Goal: Transaction & Acquisition: Purchase product/service

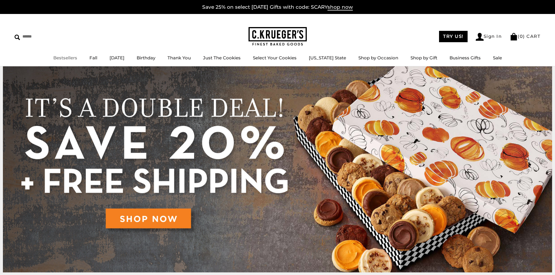
click at [66, 58] on link "Bestsellers" at bounding box center [65, 58] width 24 height 6
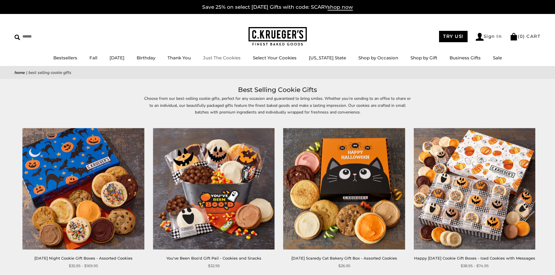
click at [241, 57] on link "Just The Cookies" at bounding box center [222, 58] width 38 height 6
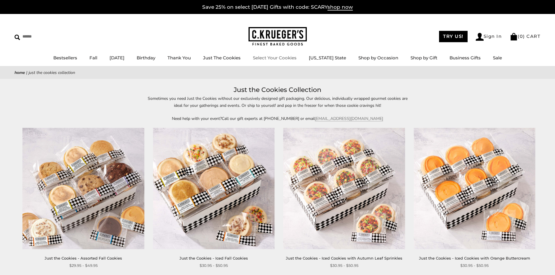
click at [277, 59] on link "Select Your Cookies" at bounding box center [275, 58] width 44 height 6
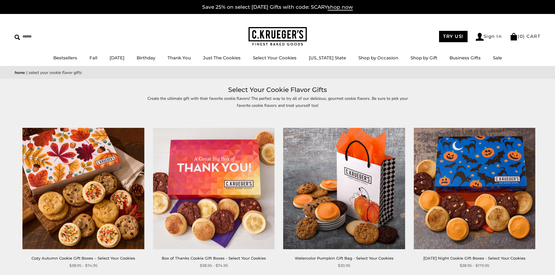
click at [73, 154] on img at bounding box center [83, 188] width 121 height 121
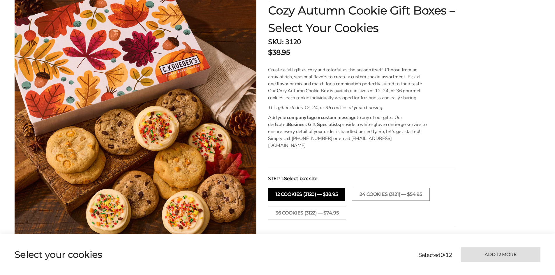
scroll to position [175, 0]
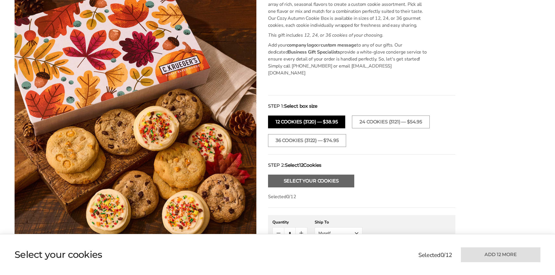
click at [321, 175] on button "Select Your Cookies" at bounding box center [311, 181] width 86 height 13
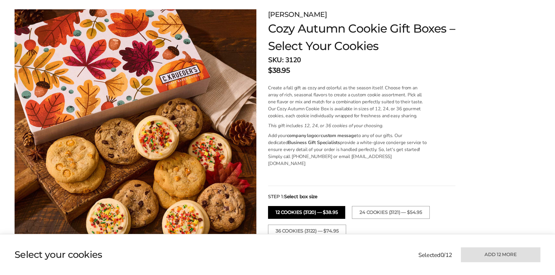
scroll to position [83, 0]
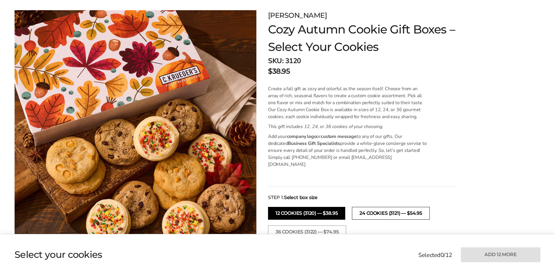
click at [384, 209] on button "24 COOKIES (3121) — $54.95" at bounding box center [390, 213] width 77 height 13
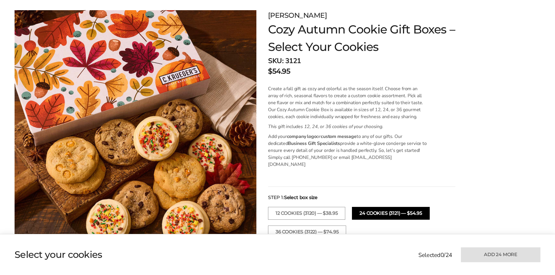
scroll to position [142, 0]
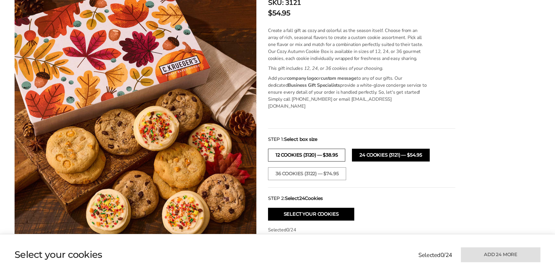
click at [297, 149] on button "12 COOKIES (3120) — $38.95" at bounding box center [306, 155] width 77 height 13
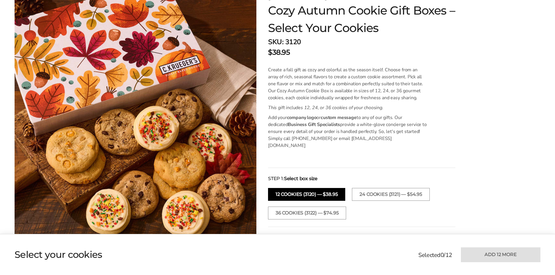
scroll to position [0, 0]
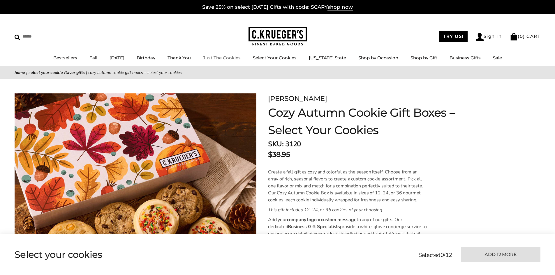
click at [234, 58] on link "Just The Cookies" at bounding box center [222, 58] width 38 height 6
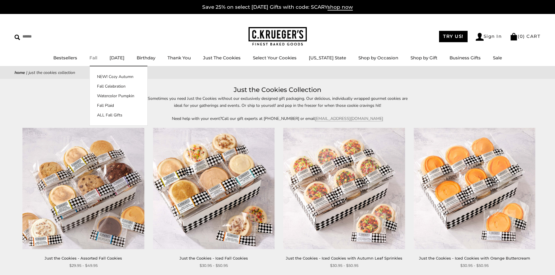
click at [97, 56] on link "Fall" at bounding box center [93, 58] width 8 height 6
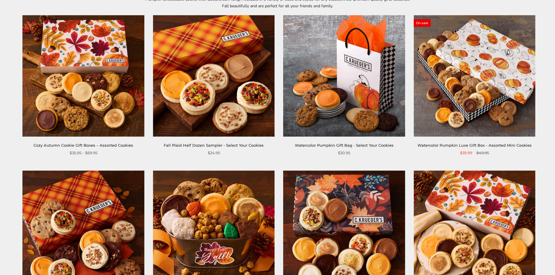
scroll to position [116, 0]
